Goal: Find specific page/section: Find specific page/section

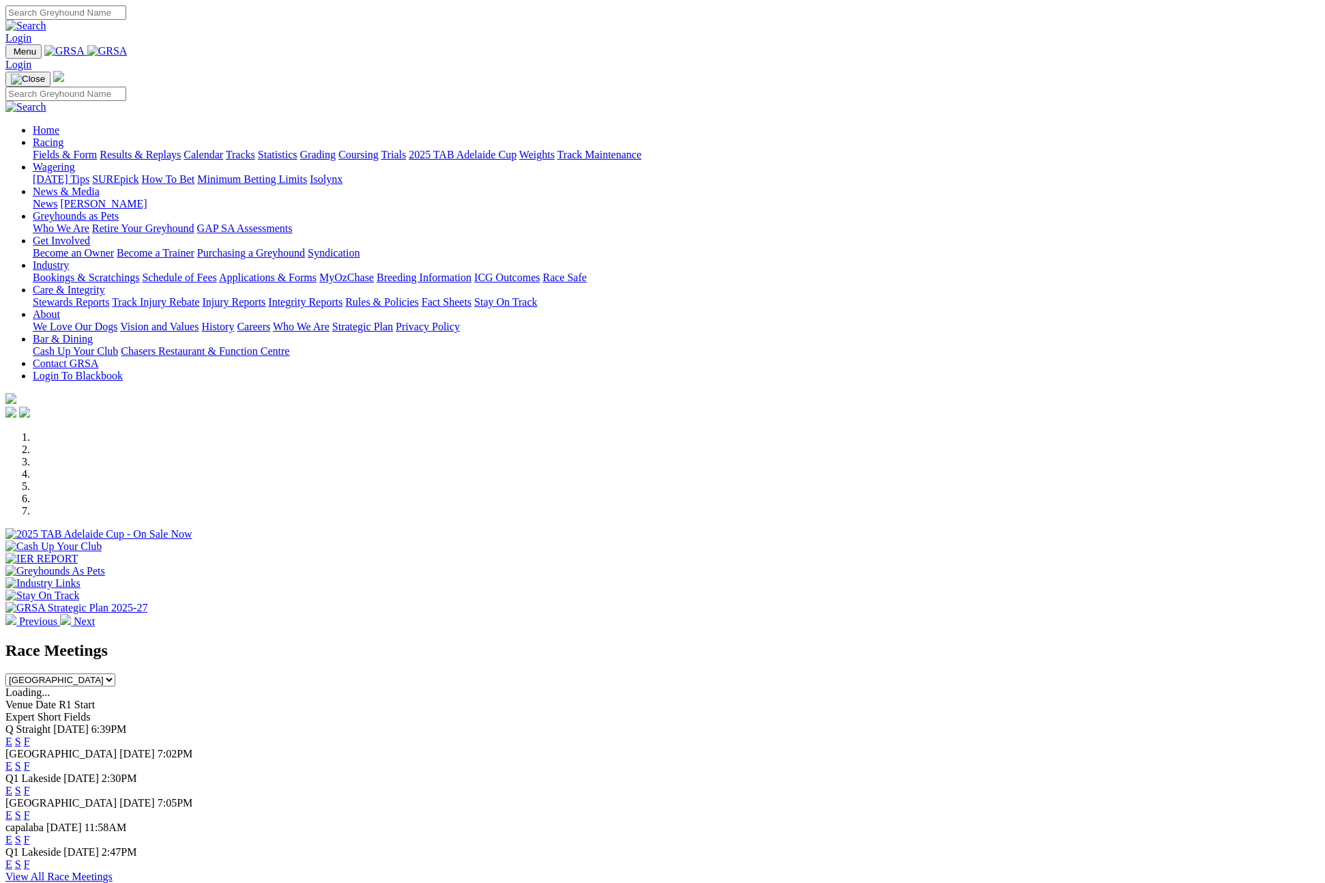
select select "QLD"
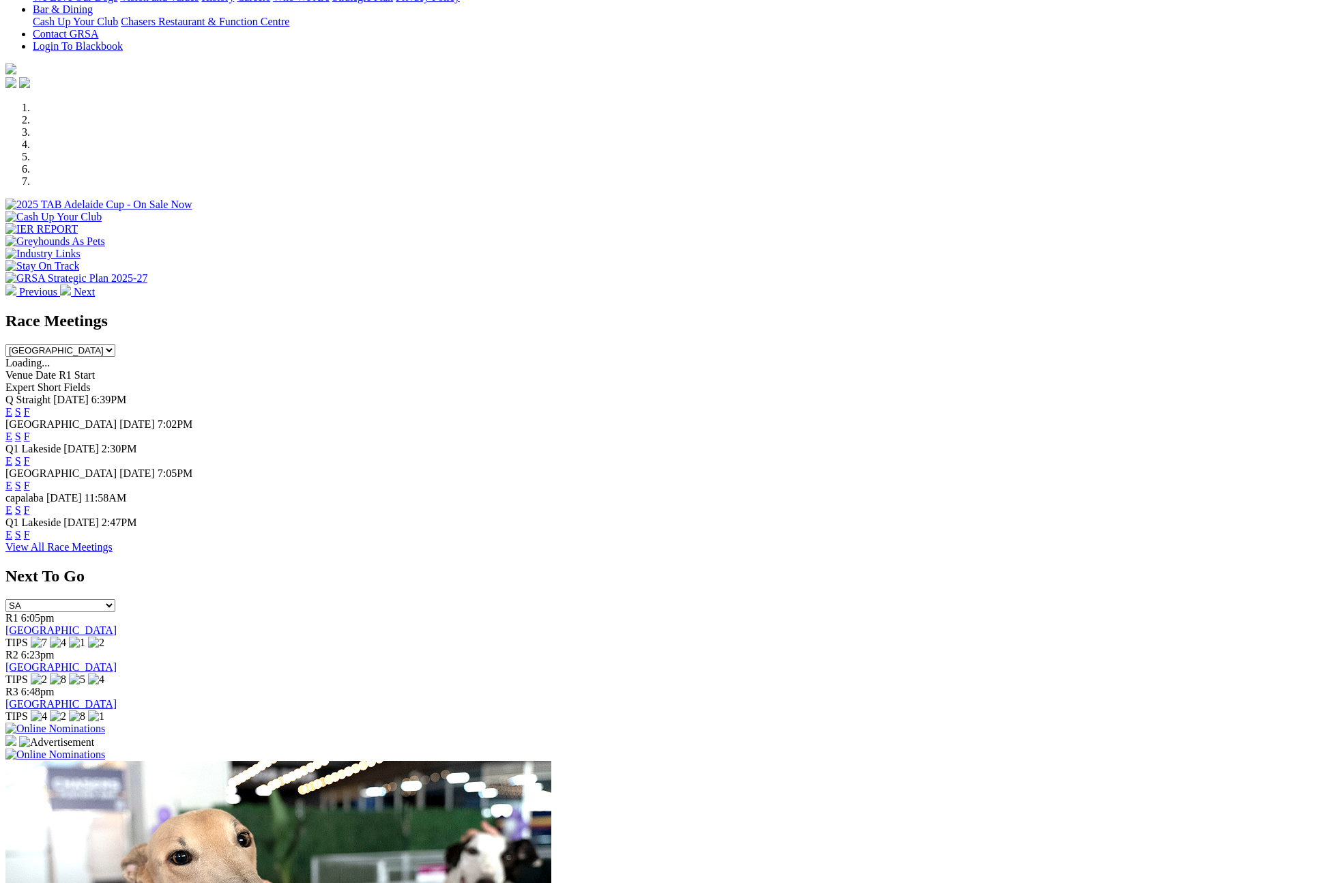
click at [30, 532] on link "F" at bounding box center [27, 535] width 6 height 12
